Goal: Task Accomplishment & Management: Complete application form

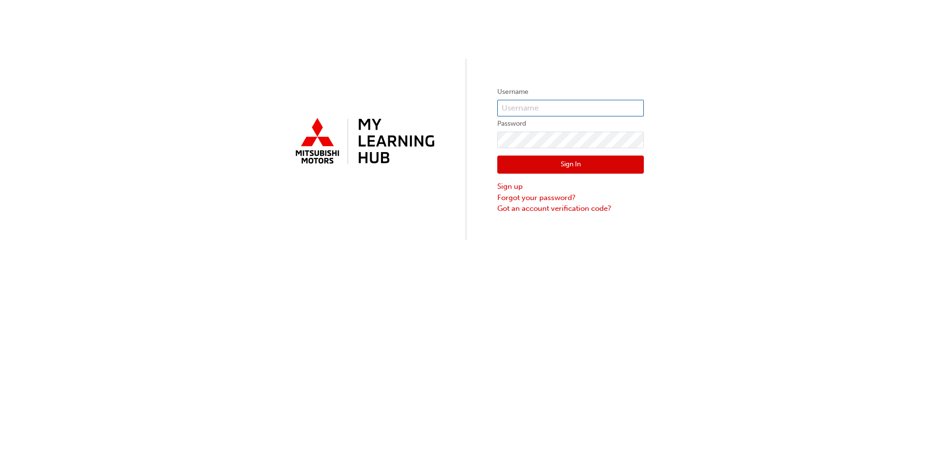
click at [557, 101] on input "text" at bounding box center [570, 108] width 147 height 17
type input "v"
type input "[PERSON_NAME][EMAIL_ADDRESS][PERSON_NAME][DOMAIN_NAME]"
click at [622, 105] on input "[PERSON_NAME][EMAIL_ADDRESS][PERSON_NAME][DOMAIN_NAME]" at bounding box center [570, 108] width 147 height 17
click button "Sign In" at bounding box center [570, 164] width 147 height 19
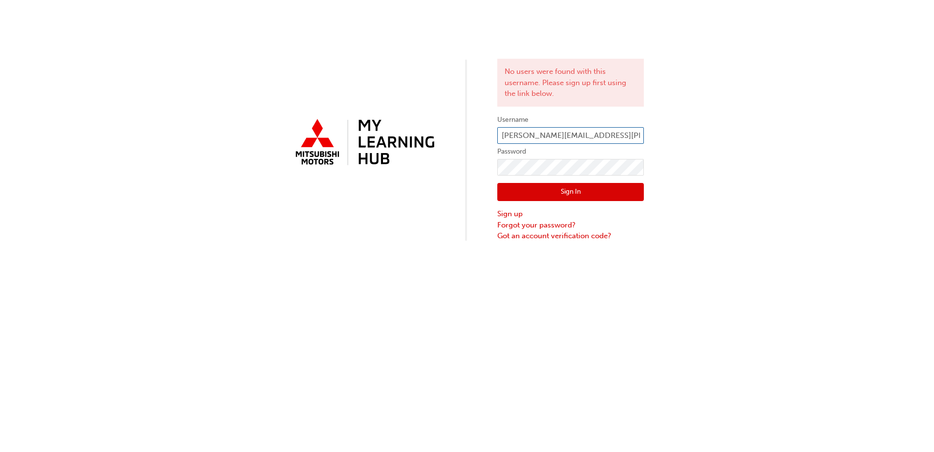
click at [635, 130] on input "[PERSON_NAME][EMAIL_ADDRESS][PERSON_NAME][DOMAIN_NAME]" at bounding box center [570, 135] width 147 height 17
click at [669, 163] on div "No users were found with this username. Please sign up first using the link bel…" at bounding box center [467, 120] width 934 height 241
